Goal: Information Seeking & Learning: Check status

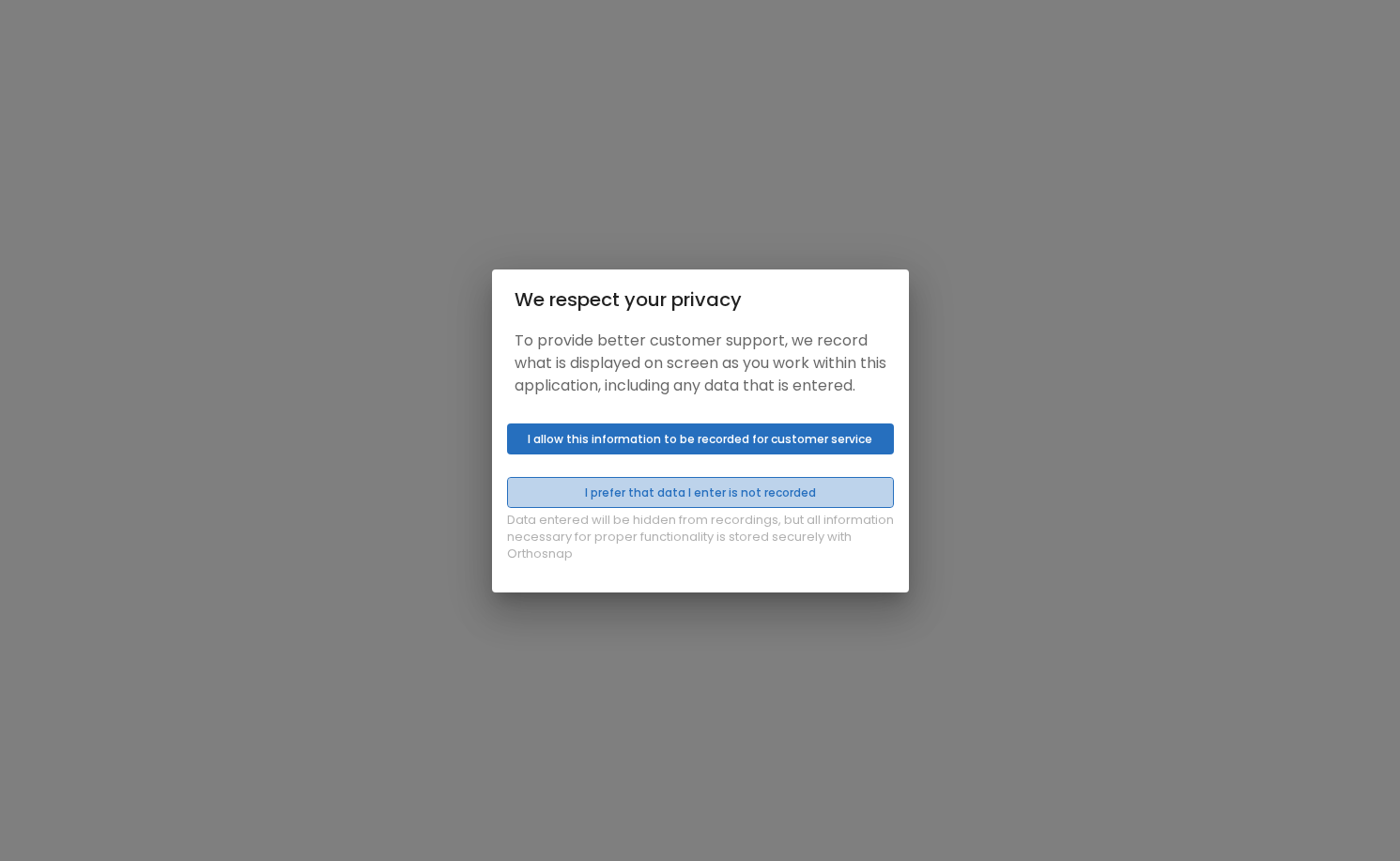
click at [675, 508] on button "I prefer that data I enter is not recorded" at bounding box center [700, 492] width 386 height 31
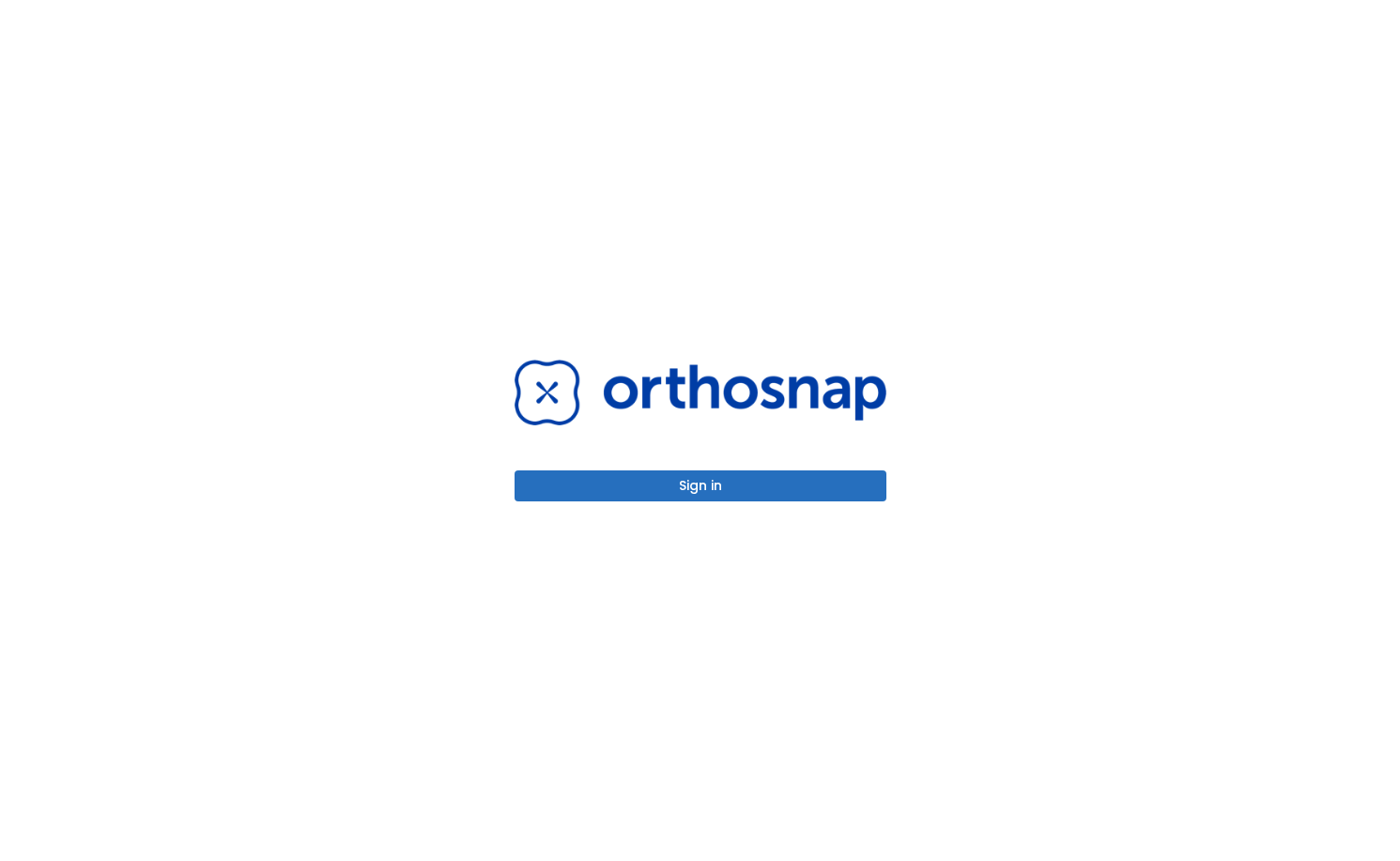
click at [605, 467] on div "Sign in" at bounding box center [700, 430] width 371 height 141
click at [608, 486] on button "Sign in" at bounding box center [700, 485] width 371 height 31
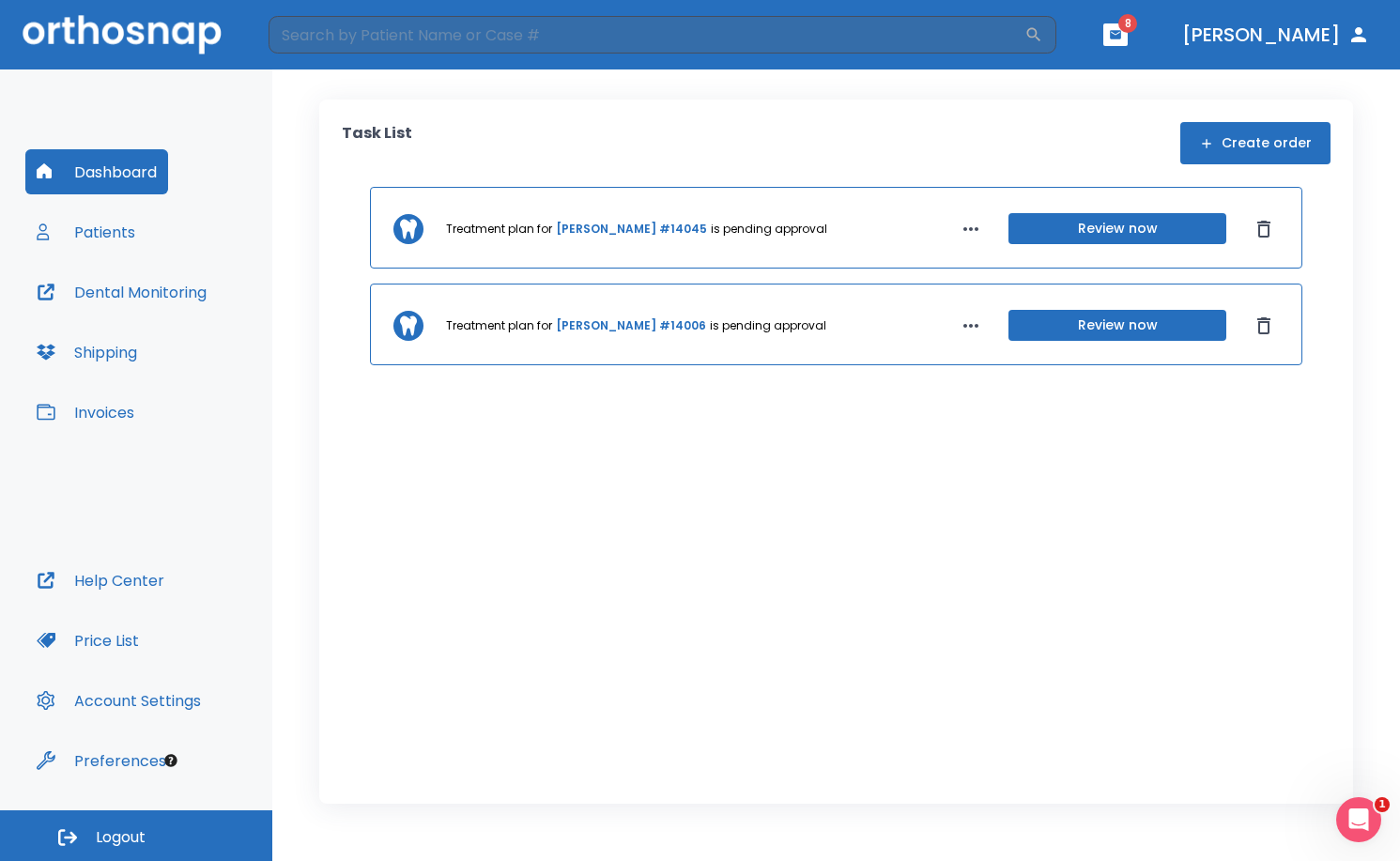
click at [1092, 231] on button "Review now" at bounding box center [1117, 228] width 218 height 31
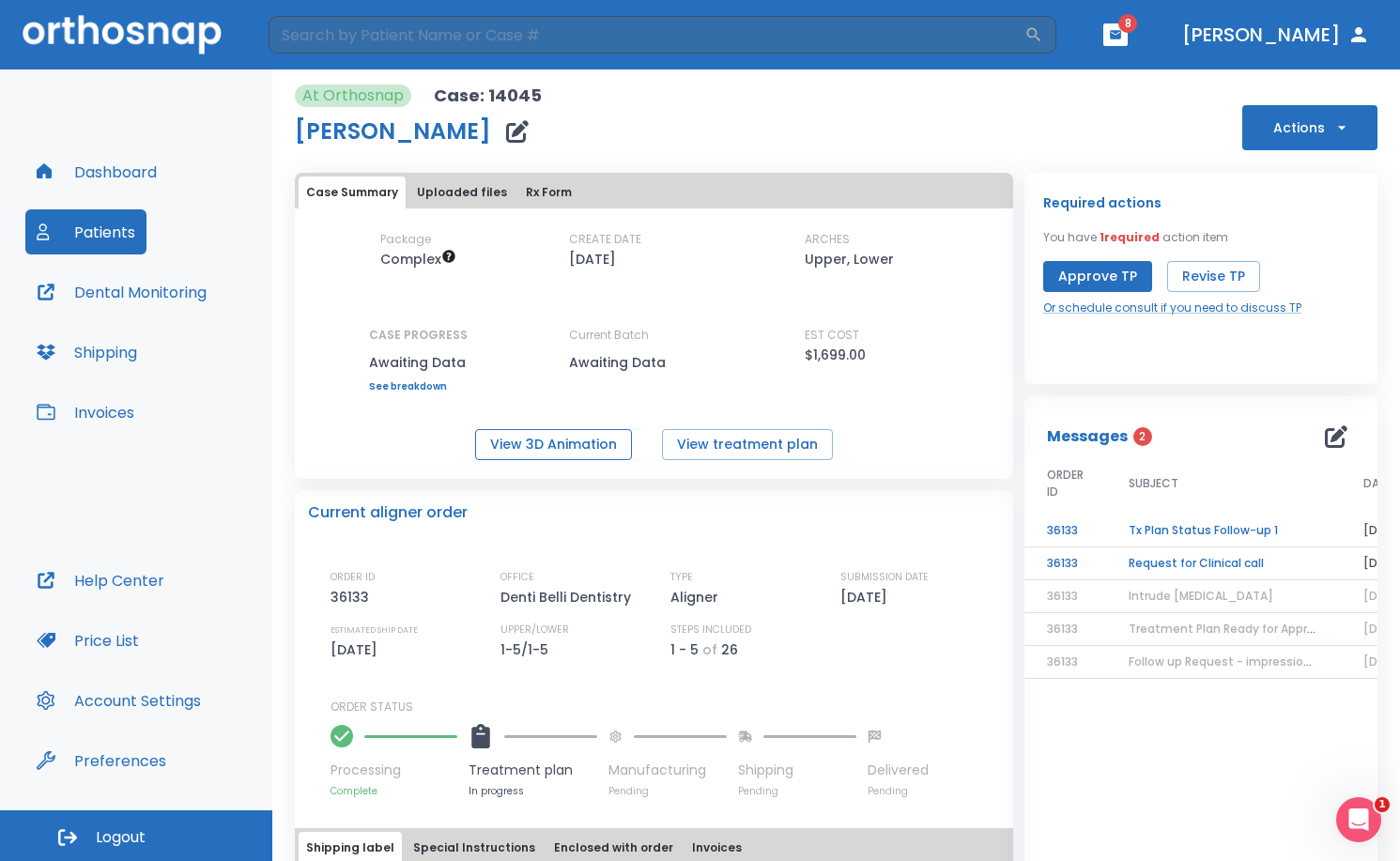
click at [558, 440] on button "View 3D Animation" at bounding box center [553, 444] width 157 height 31
click at [758, 445] on button "View treatment plan" at bounding box center [747, 444] width 171 height 31
click at [1197, 567] on td "Request for Clinical call" at bounding box center [1223, 563] width 235 height 33
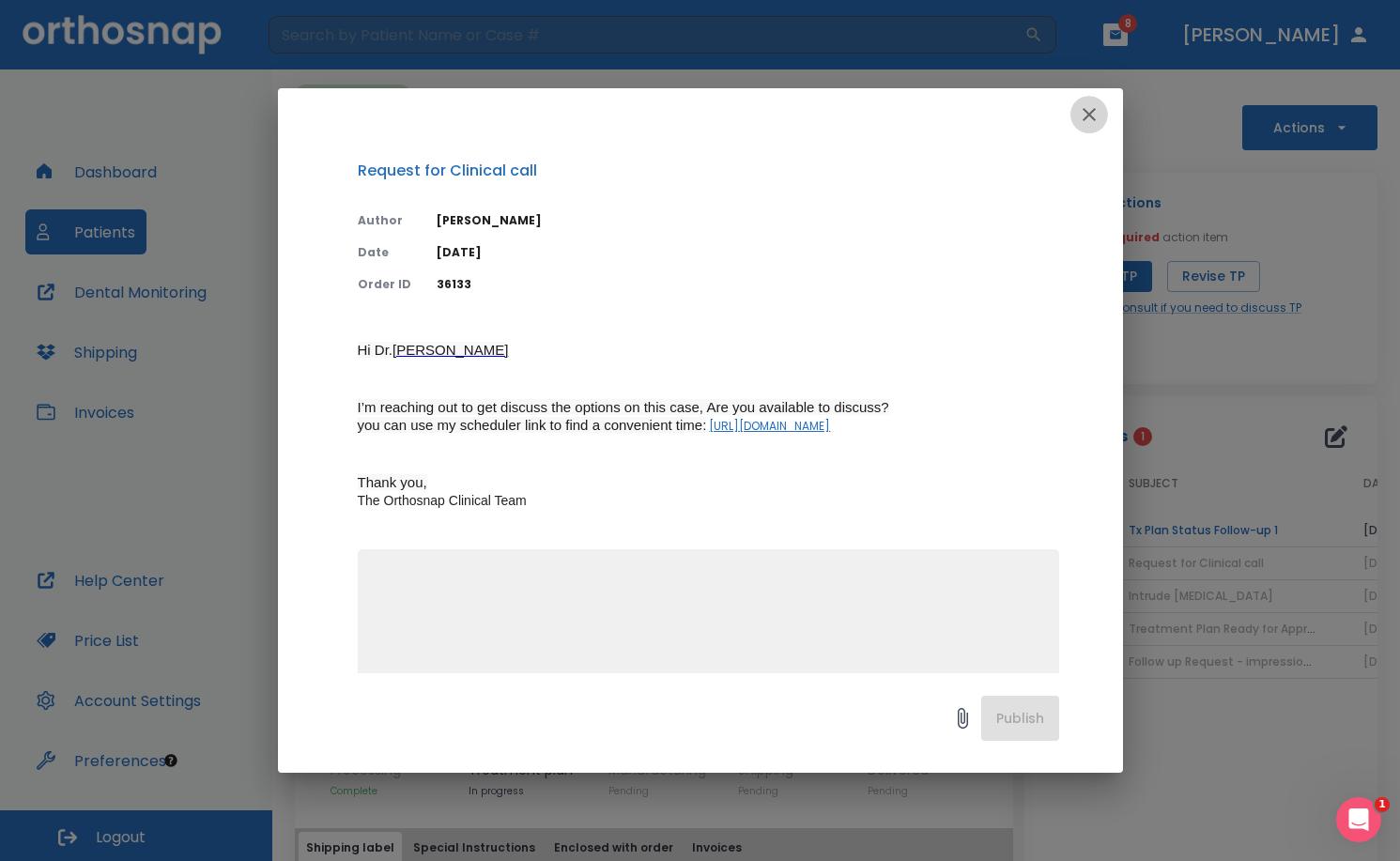
click at [1079, 114] on icon "button" at bounding box center [1088, 114] width 23 height 23
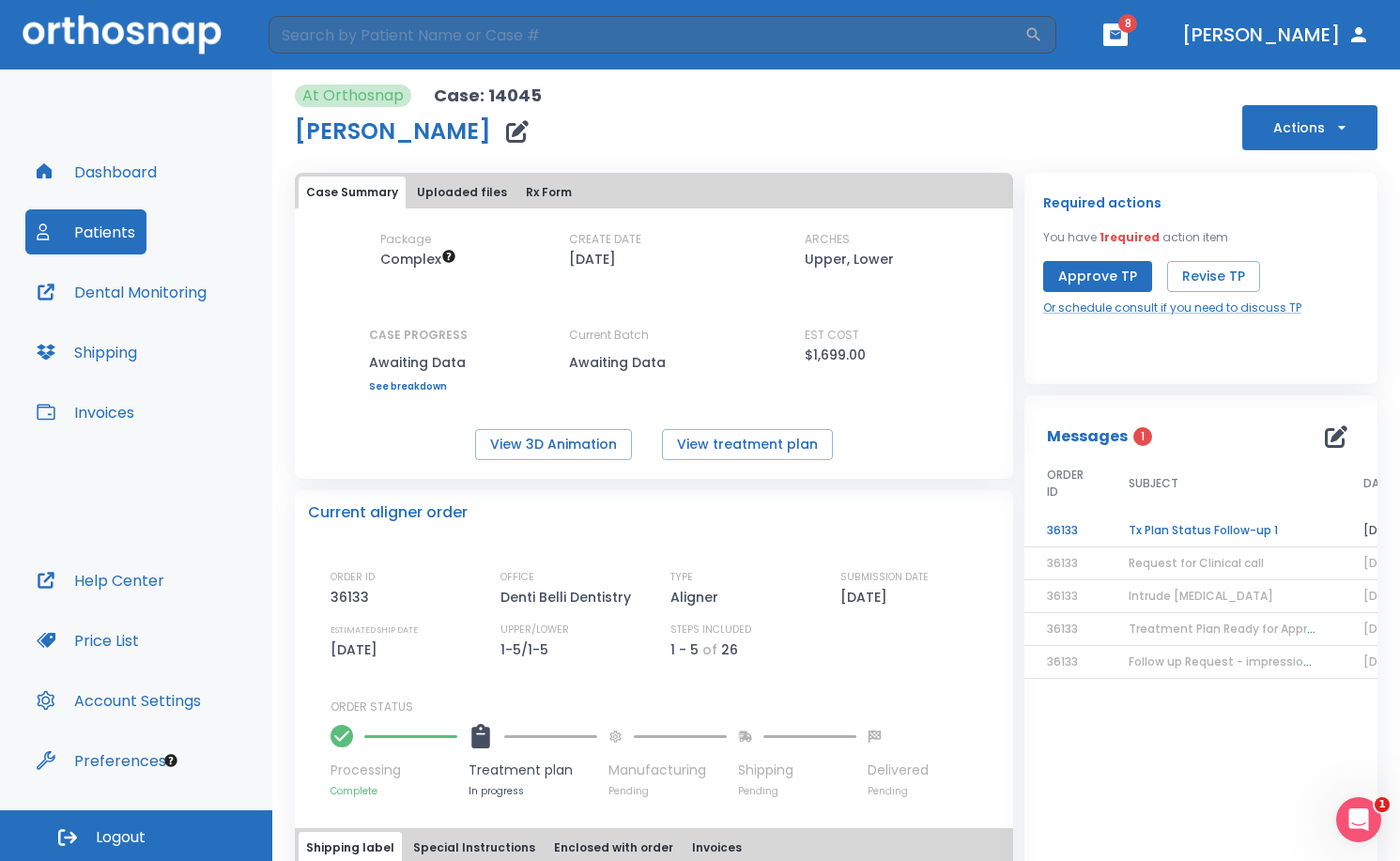
click at [1190, 537] on td "Tx Plan Status Follow-up 1" at bounding box center [1223, 530] width 235 height 33
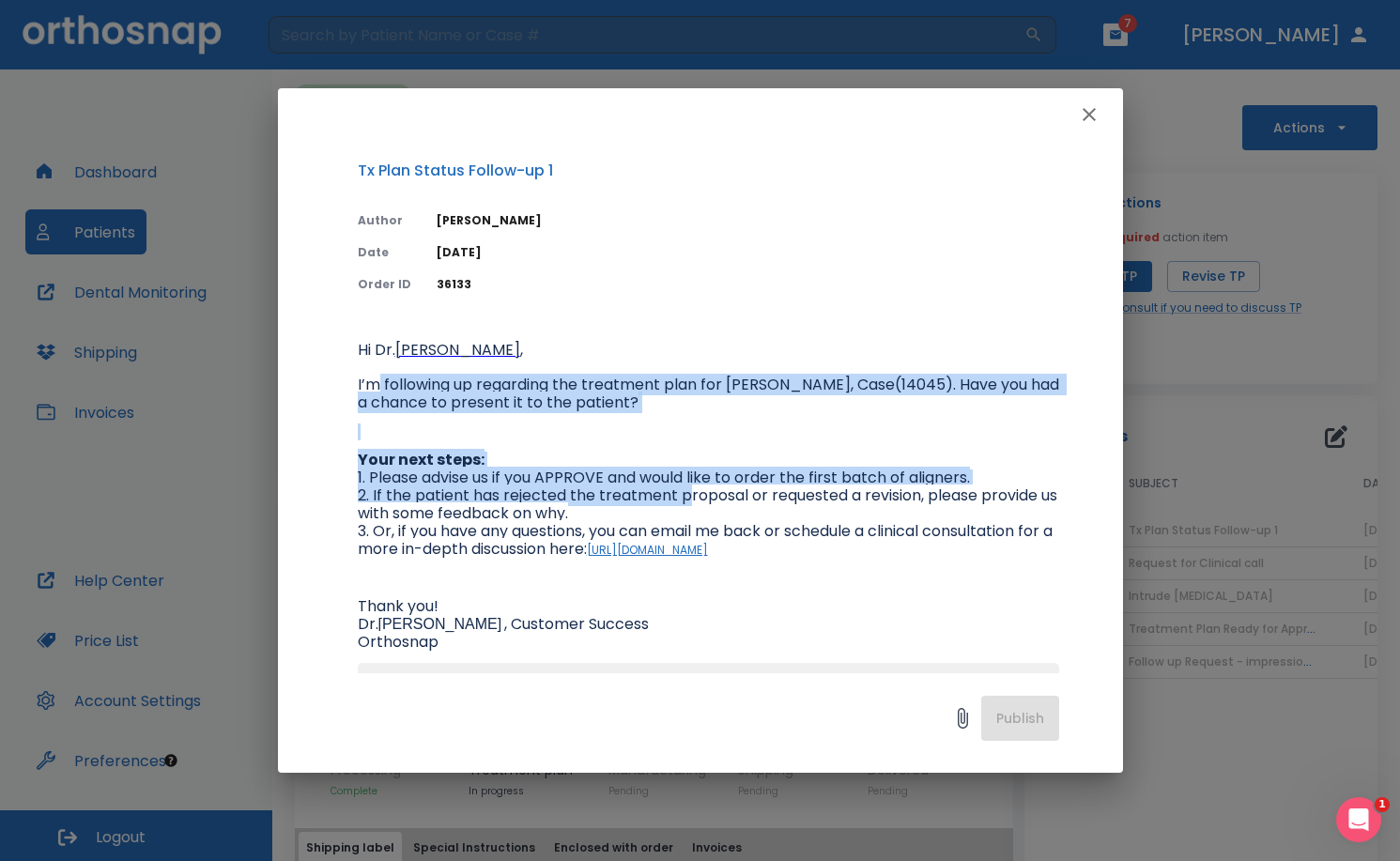
drag, startPoint x: 372, startPoint y: 386, endPoint x: 690, endPoint y: 490, distance: 334.6
click at [690, 490] on span "Hi [PERSON_NAME] , I’m following up regarding the treatment plan for [PERSON_NA…" at bounding box center [708, 496] width 701 height 310
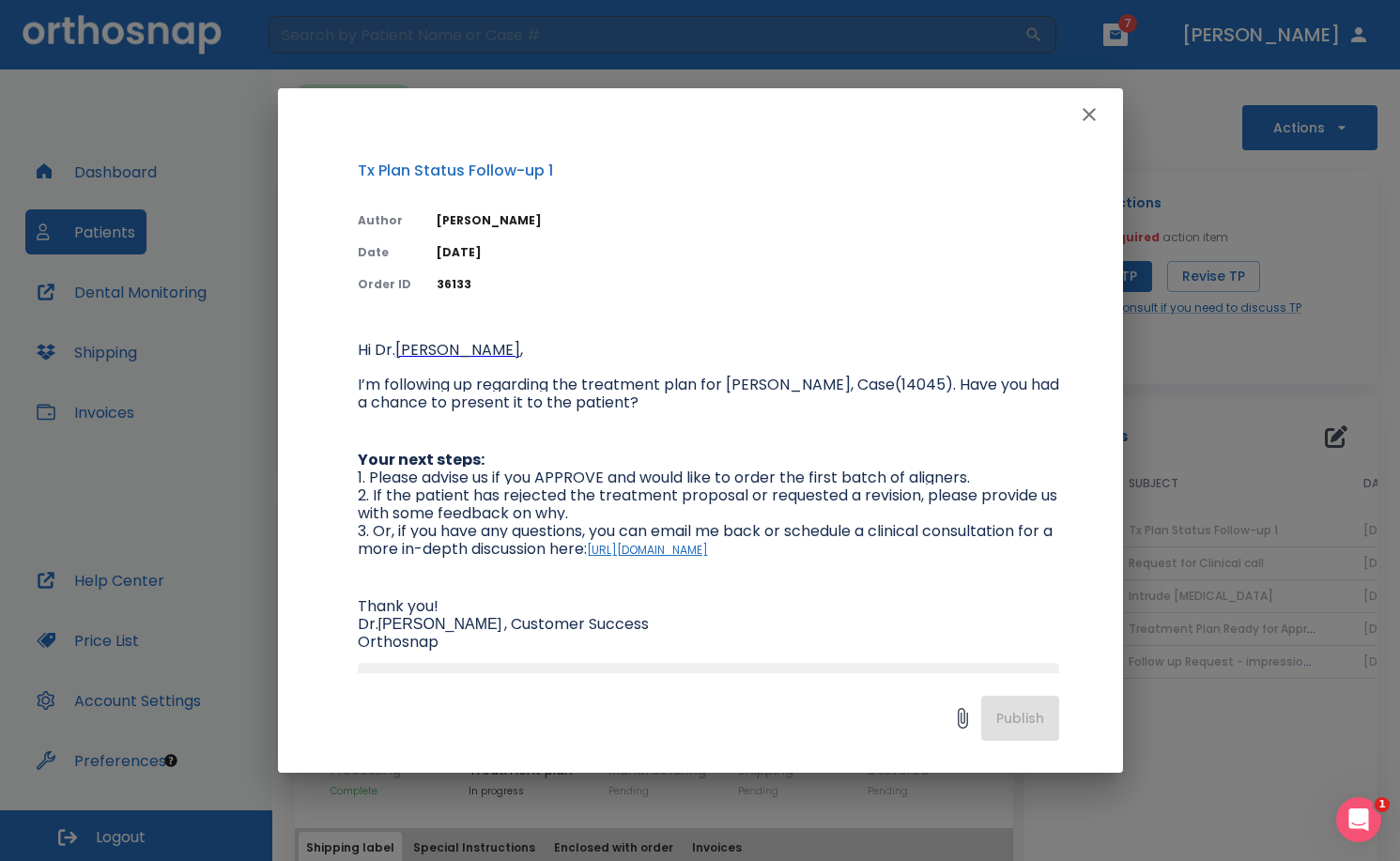
click at [896, 521] on span "3. Or, if you have any questions, you can email me back or schedule a clinical …" at bounding box center [707, 539] width 699 height 39
click at [1090, 113] on icon "button" at bounding box center [1088, 114] width 13 height 13
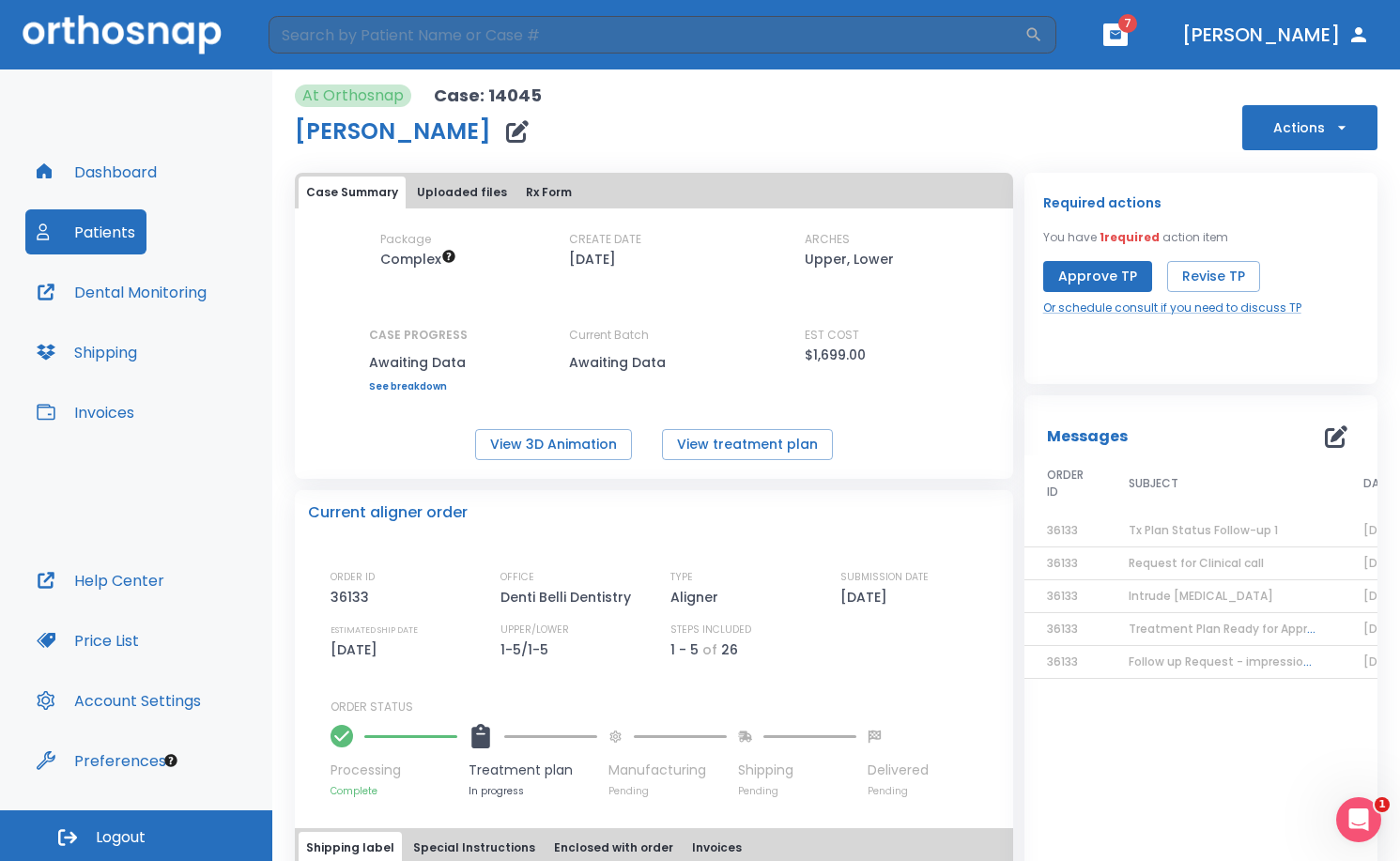
click at [1186, 558] on span "Request for Clinical call" at bounding box center [1195, 563] width 135 height 16
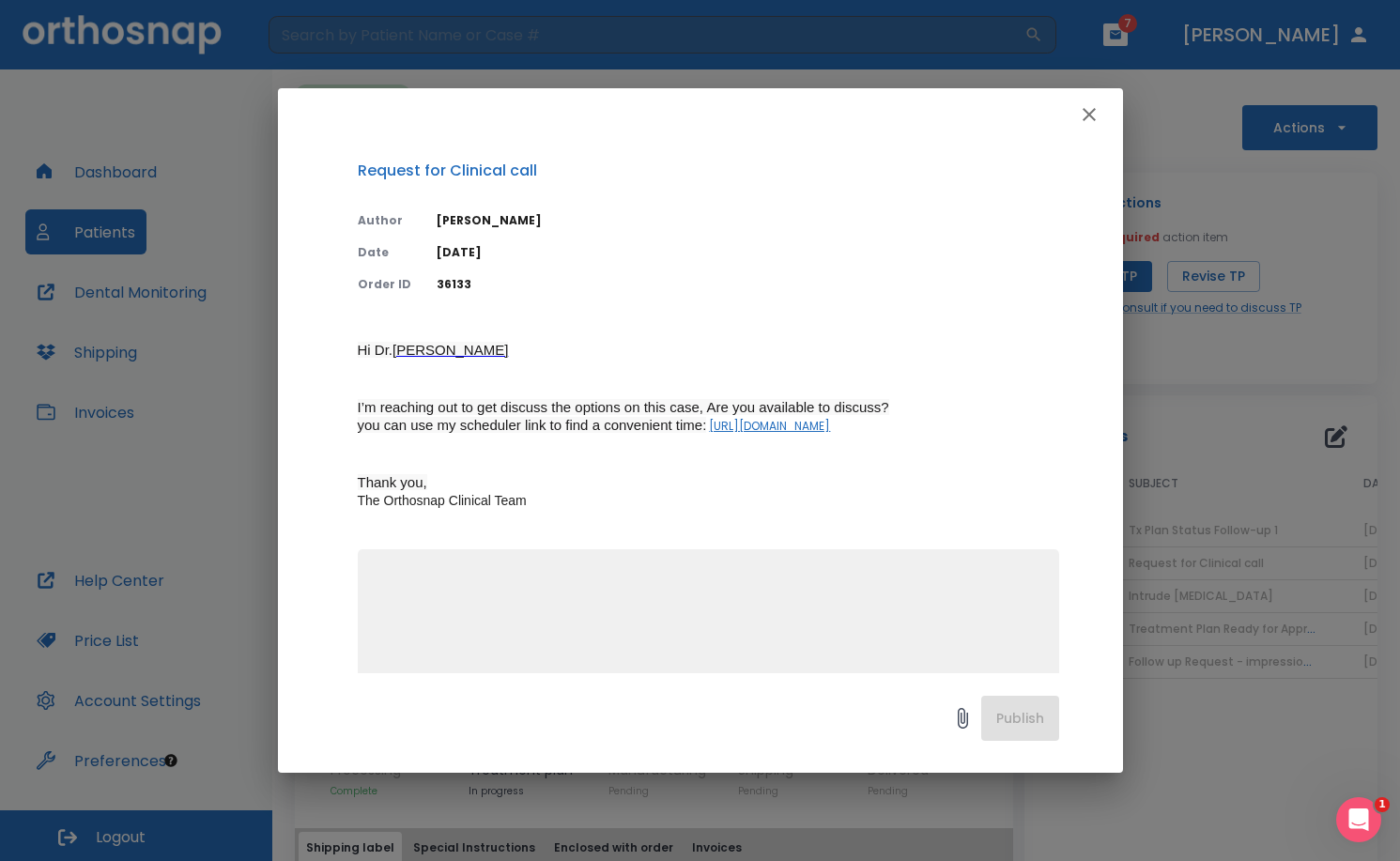
click at [1087, 119] on icon "button" at bounding box center [1088, 114] width 23 height 23
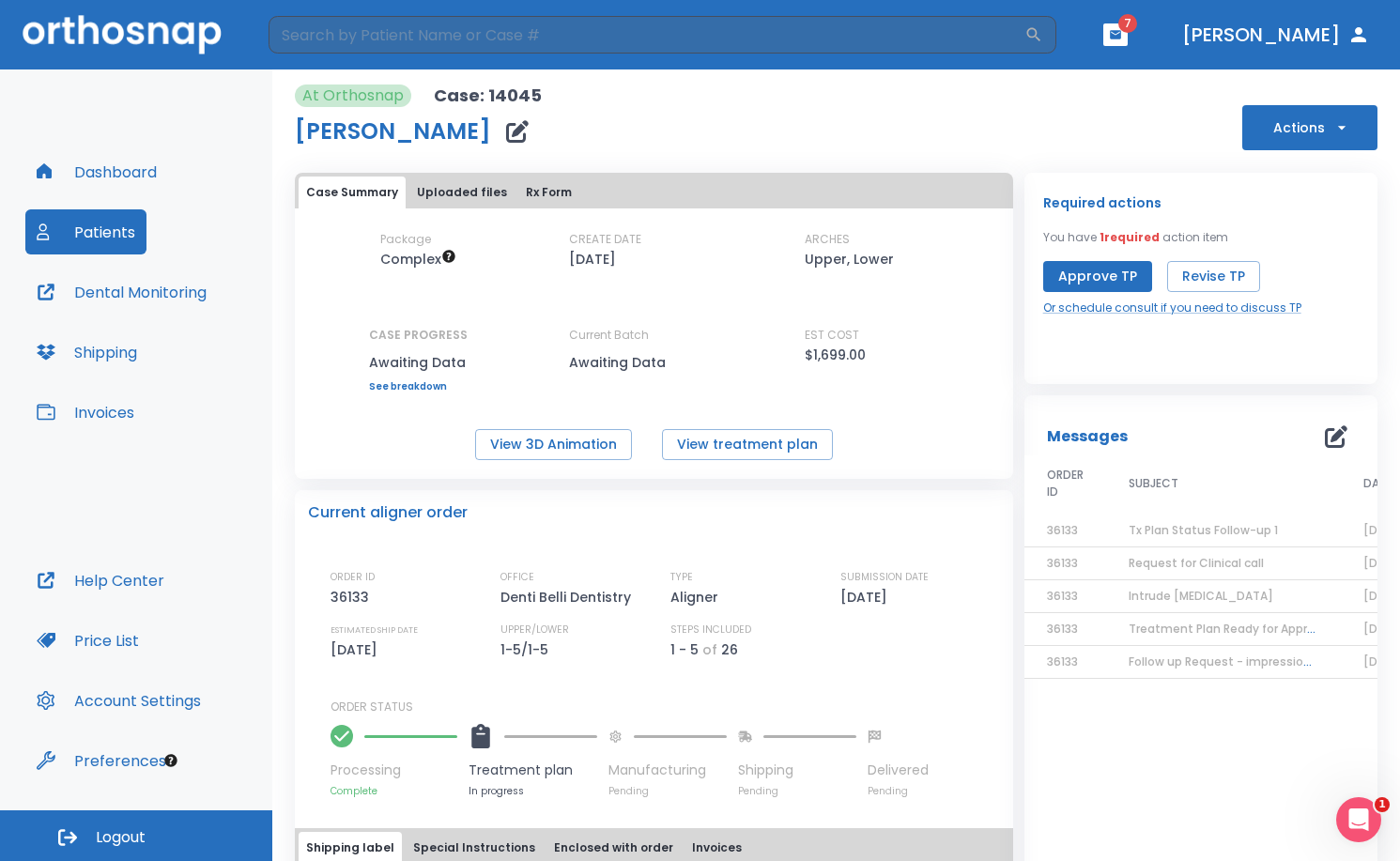
click at [1211, 529] on span "Tx Plan Status Follow-up 1" at bounding box center [1203, 530] width 150 height 16
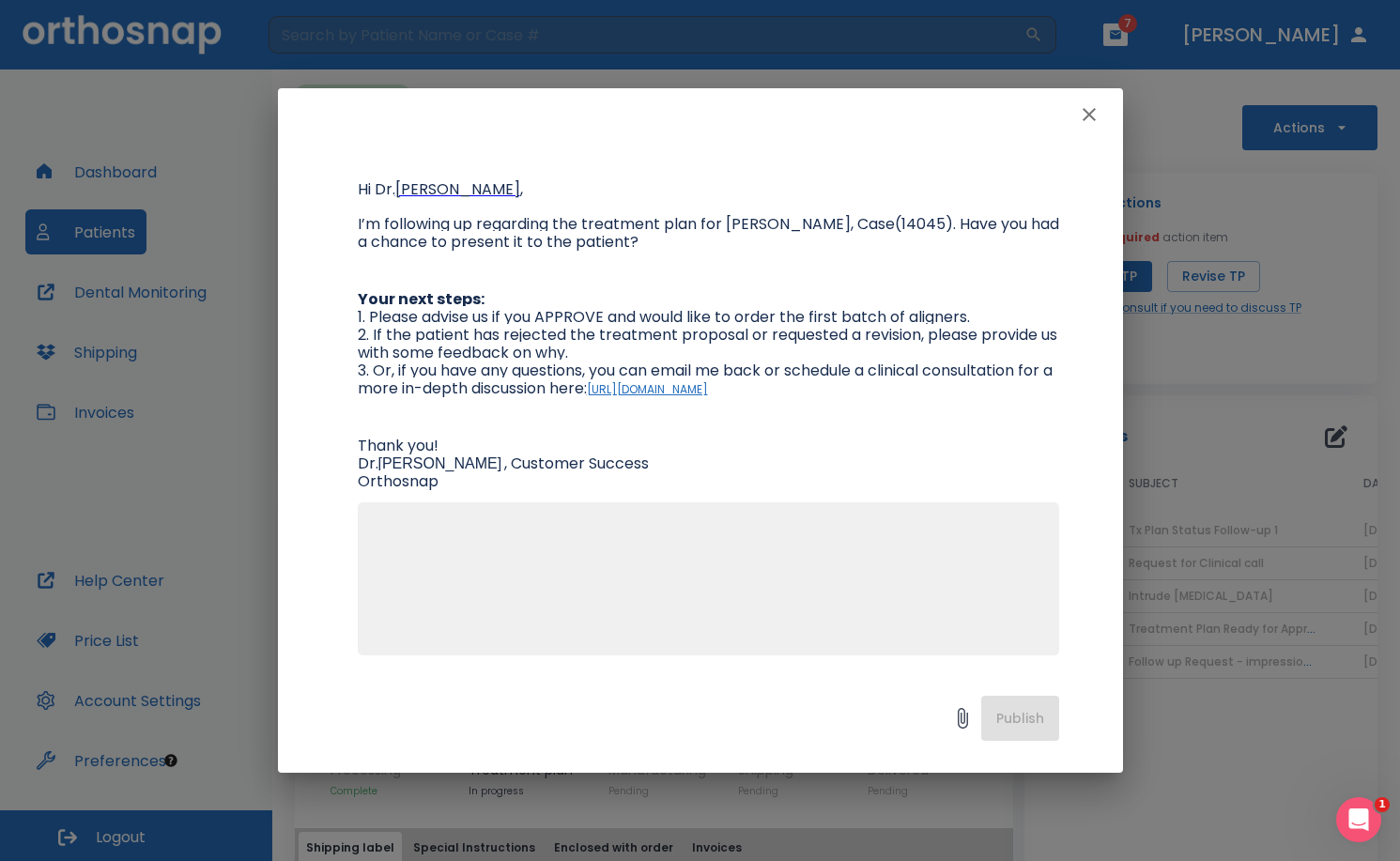
scroll to position [162, 0]
click at [1091, 118] on icon "button" at bounding box center [1088, 114] width 23 height 23
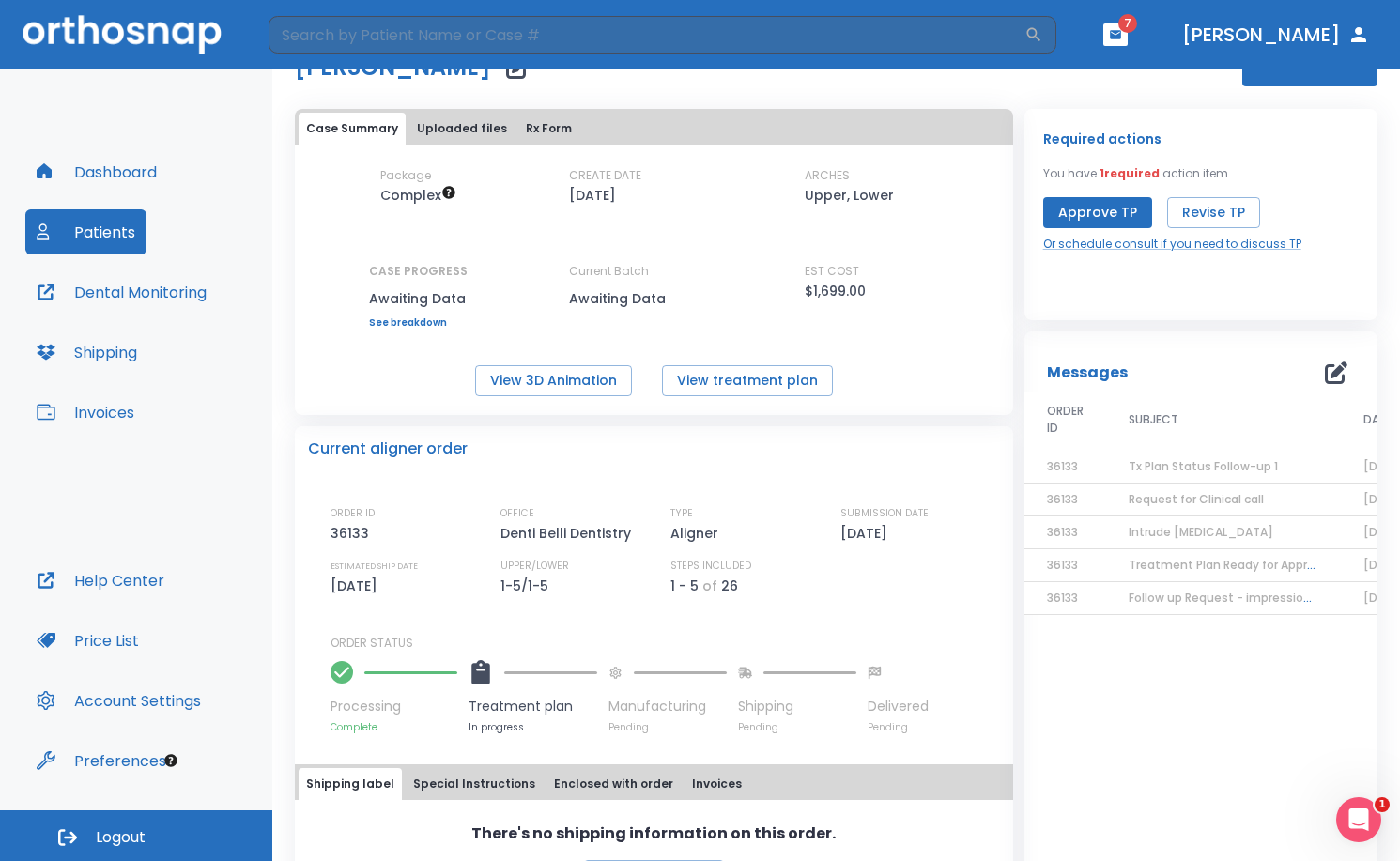
scroll to position [0, 0]
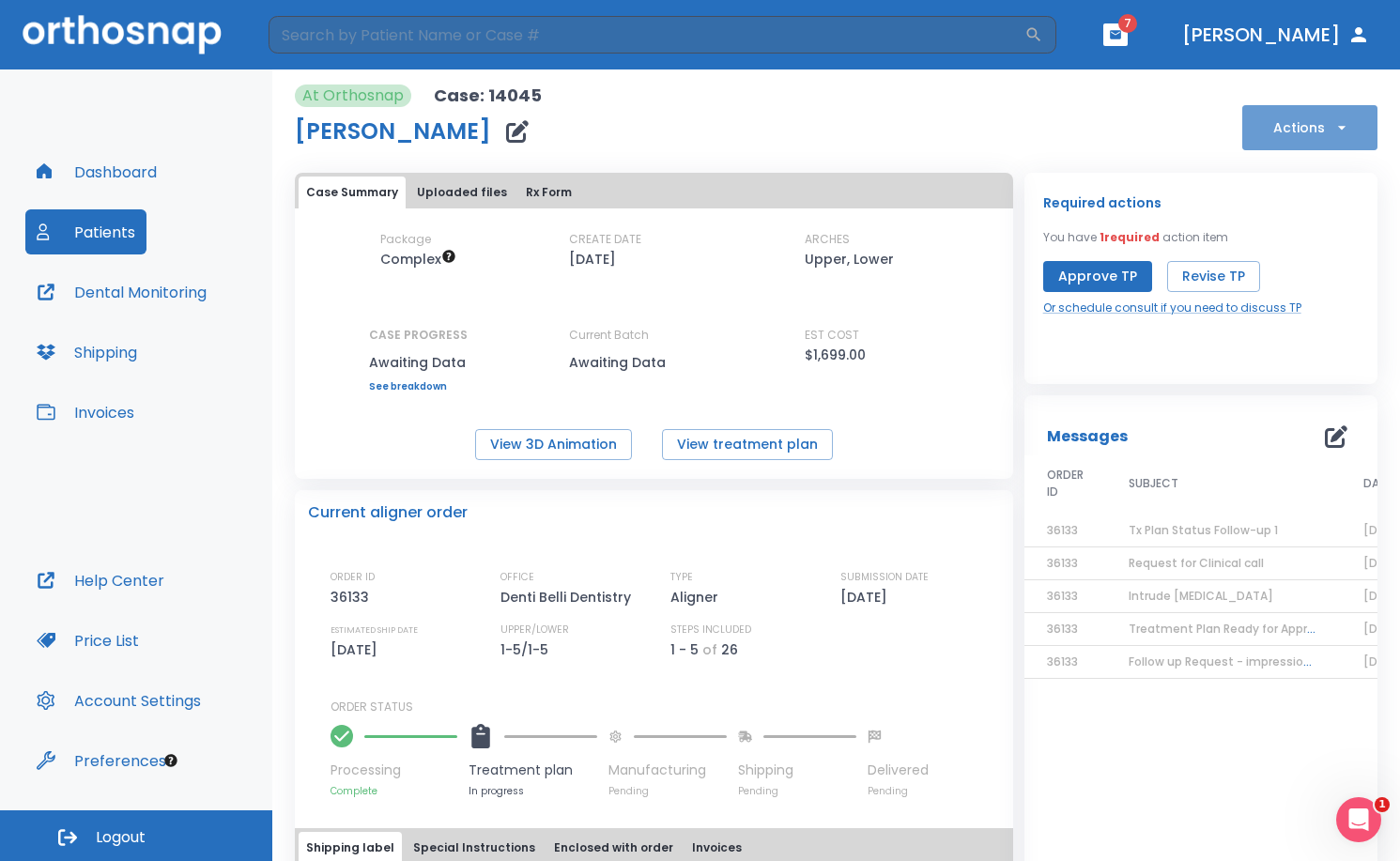
click at [1332, 134] on icon "button" at bounding box center [1341, 127] width 19 height 19
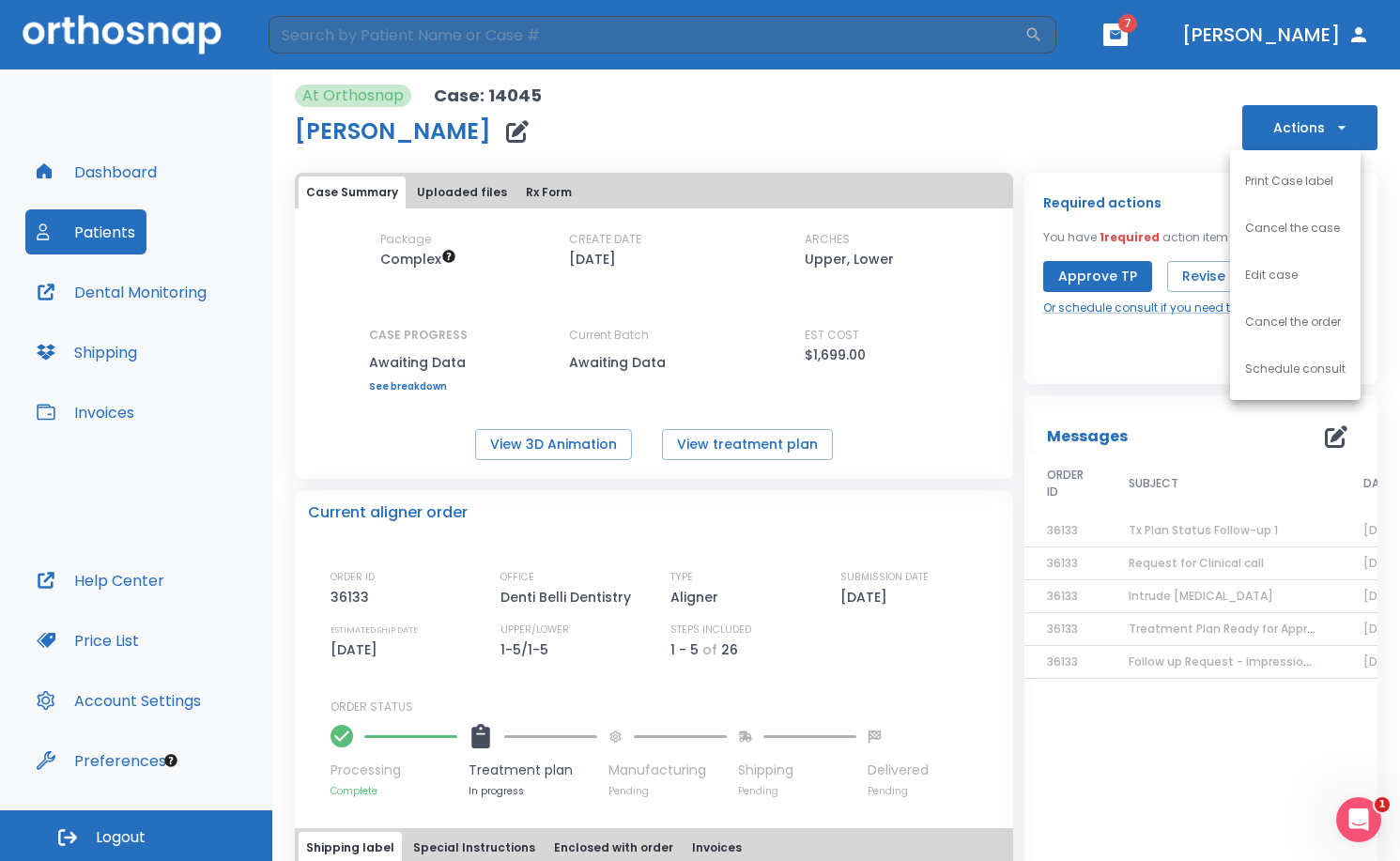
click at [1127, 120] on div at bounding box center [700, 430] width 1400 height 861
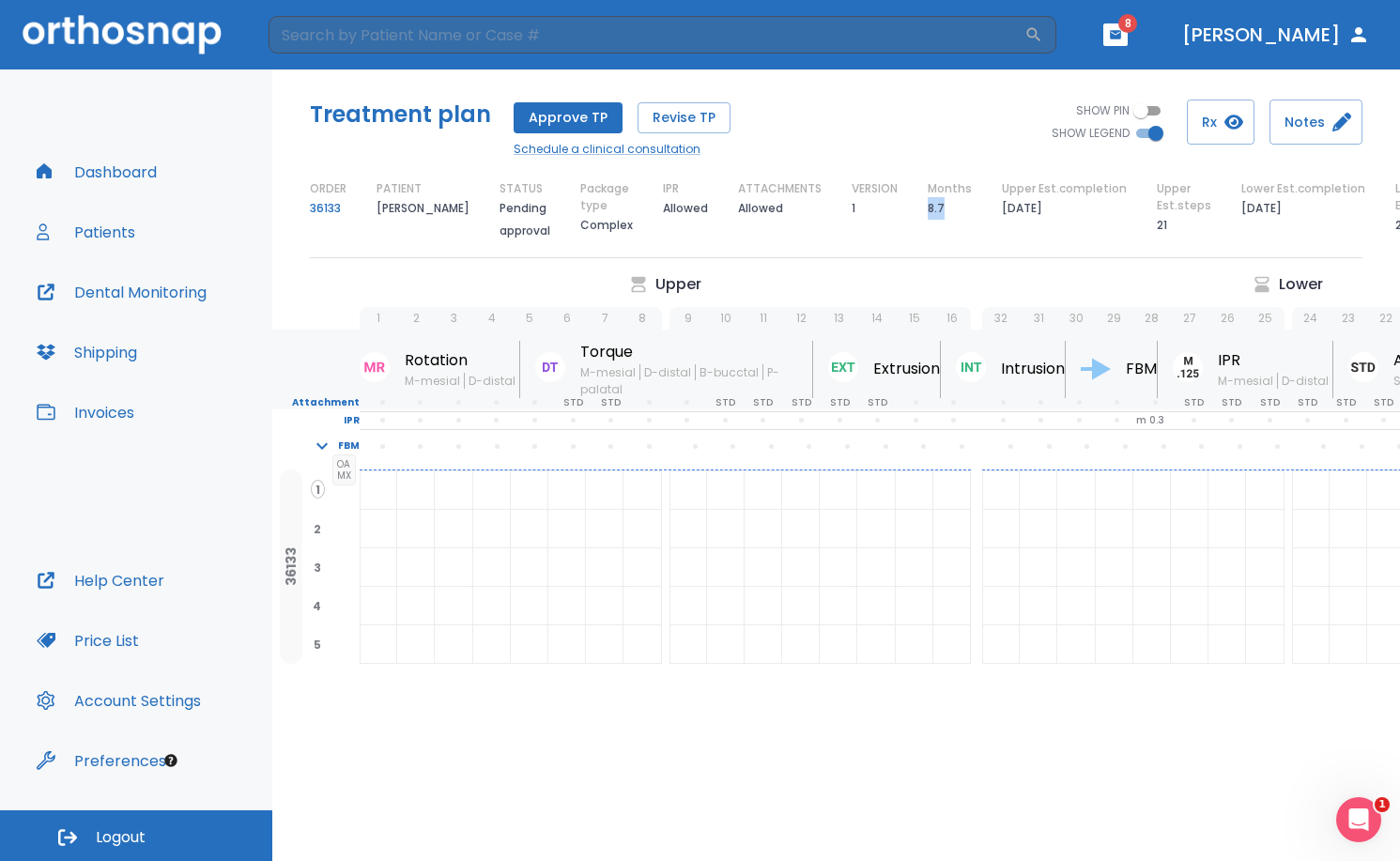
drag, startPoint x: 927, startPoint y: 215, endPoint x: 952, endPoint y: 215, distance: 25.0
click at [952, 215] on div "ORDER 36133 PATIENT Tiffany Buckmiller STATUS Pending approval Package type Com…" at bounding box center [836, 212] width 1052 height 62
click at [1026, 263] on div "Treatment plan Approve TP Revise TP Schedule a clinical consultation SHOW PIN S…" at bounding box center [836, 172] width 1127 height 204
